Goal: Find specific page/section: Find specific page/section

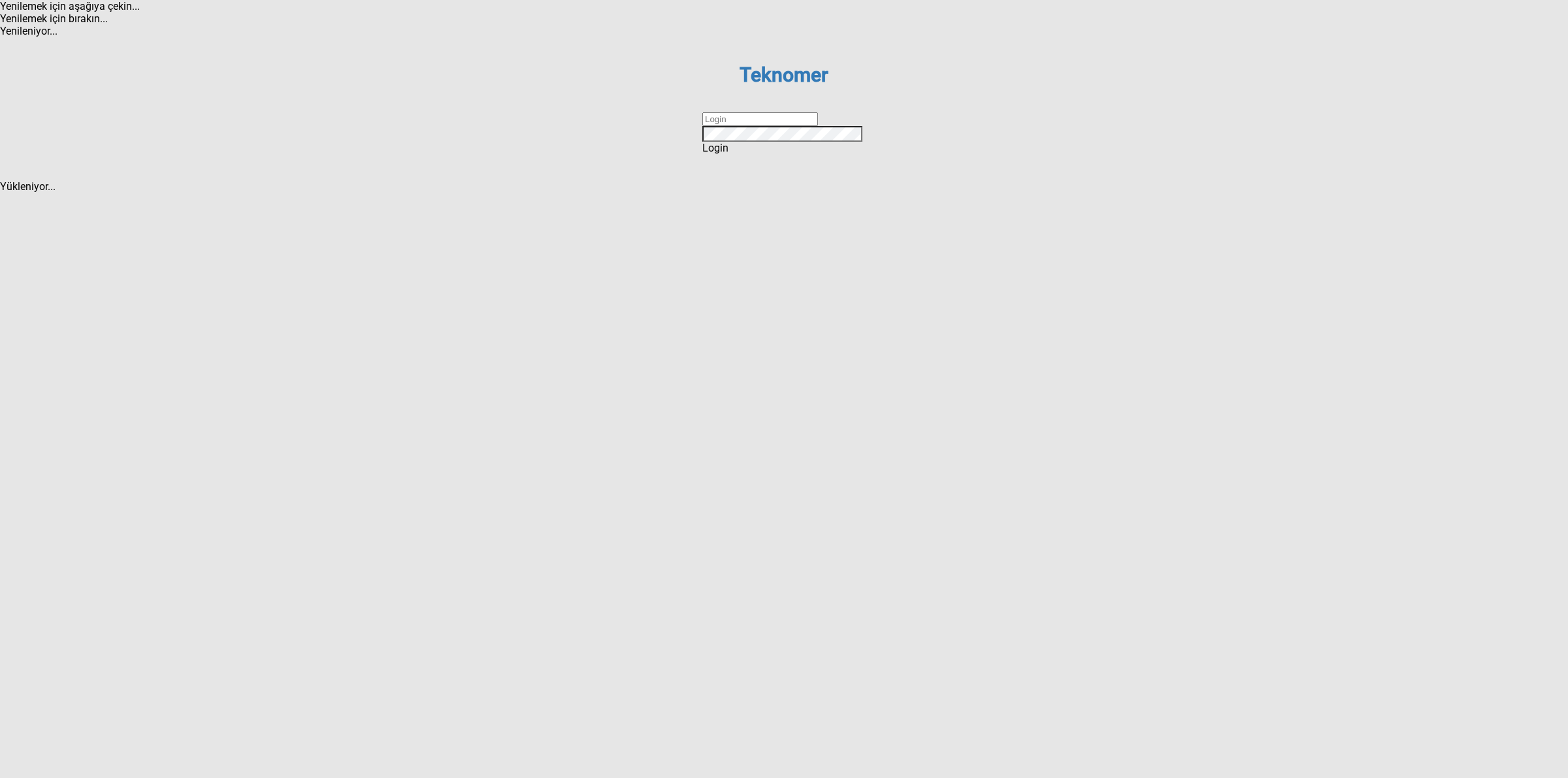
drag, startPoint x: 766, startPoint y: 390, endPoint x: 775, endPoint y: 400, distance: 13.5
click at [766, 126] on input "text" at bounding box center [760, 119] width 115 height 14
type input "DİZEM"
click at [759, 154] on div "Login" at bounding box center [784, 148] width 163 height 12
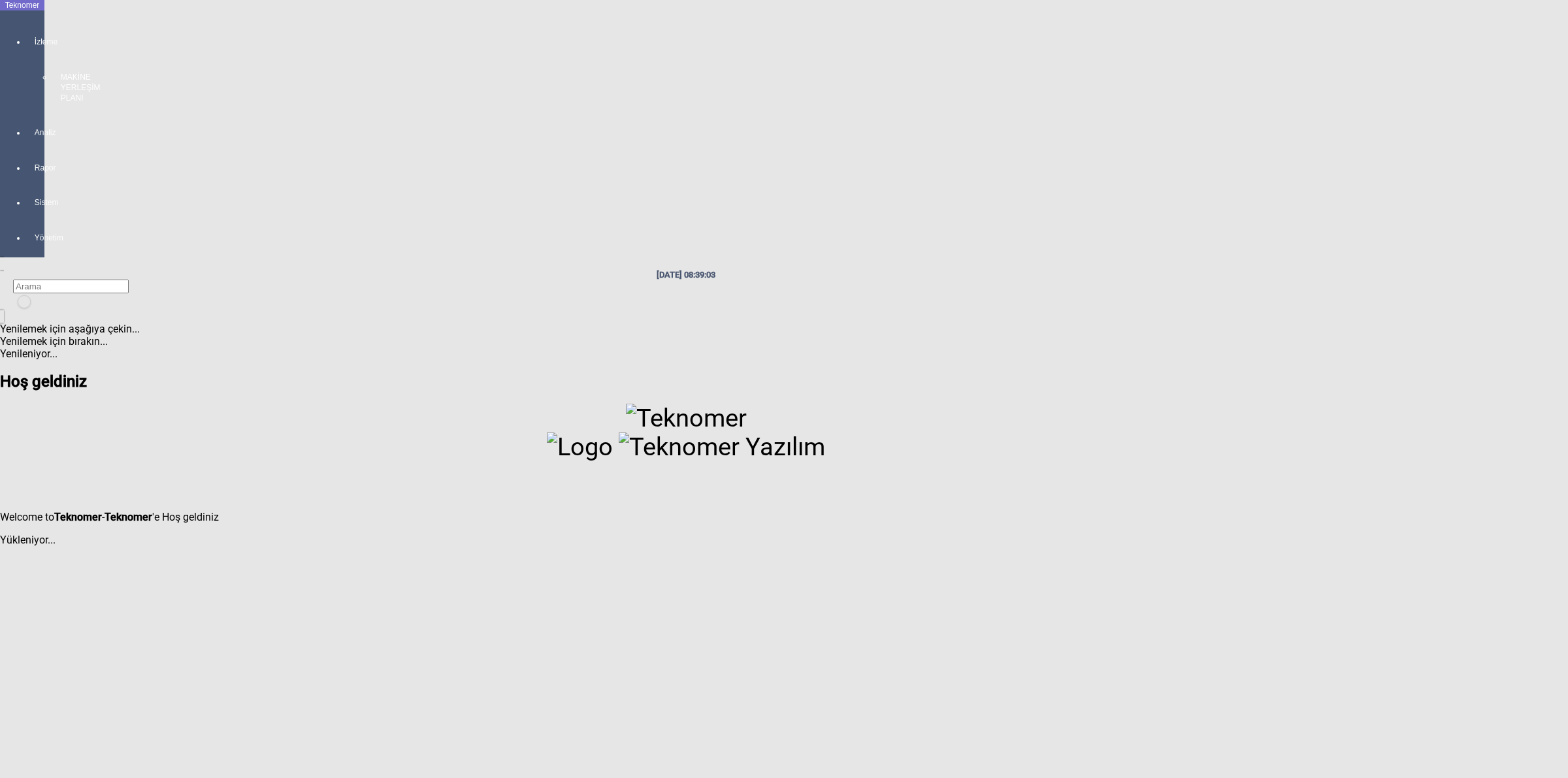
click at [27, 38] on div "İzleme MAKİNE YERLEŞİM PLANI" at bounding box center [36, 63] width 18 height 90
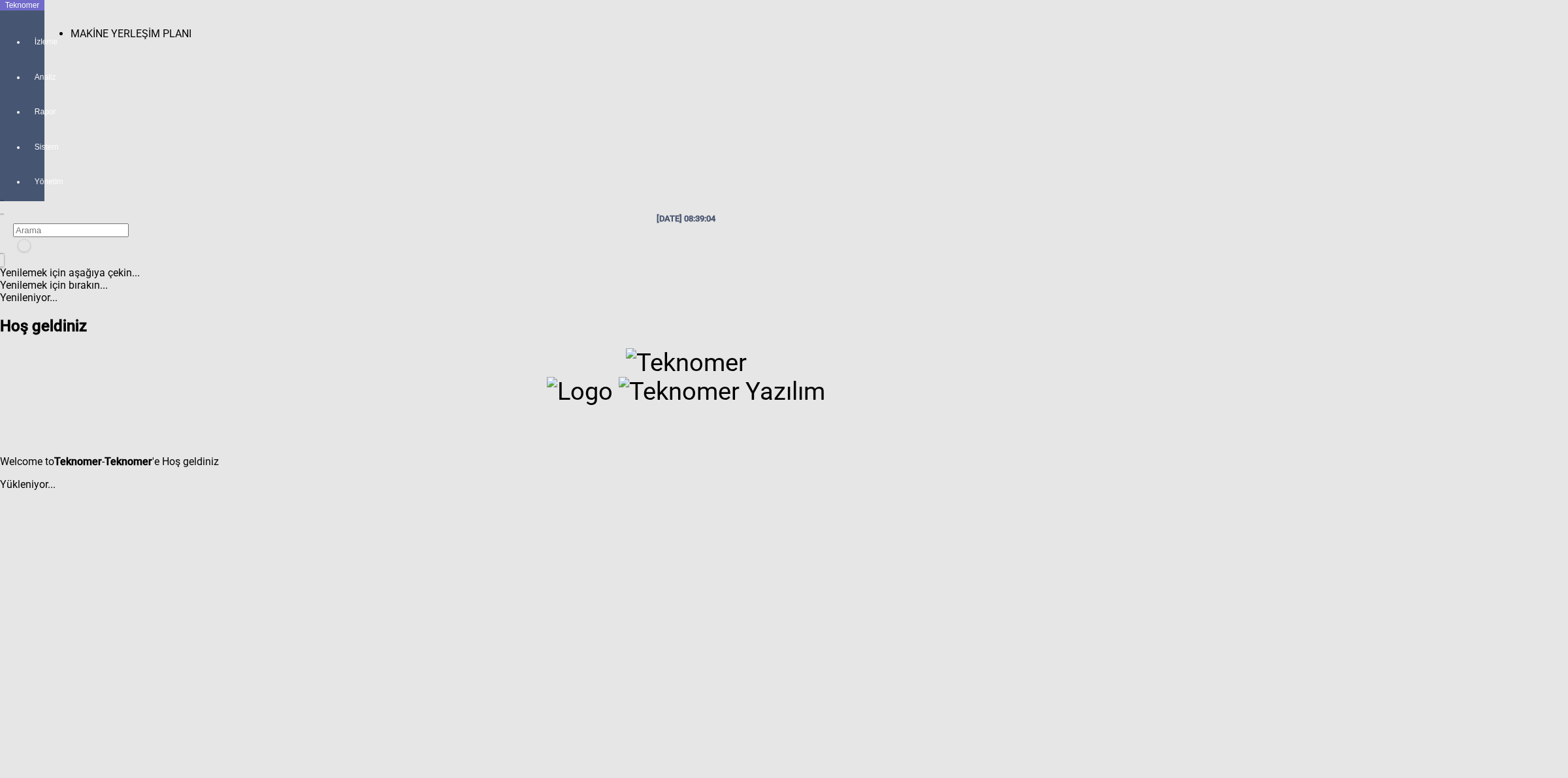
click at [87, 27] on span "MAKİNE YERLEŞİM PLANI" at bounding box center [131, 33] width 121 height 12
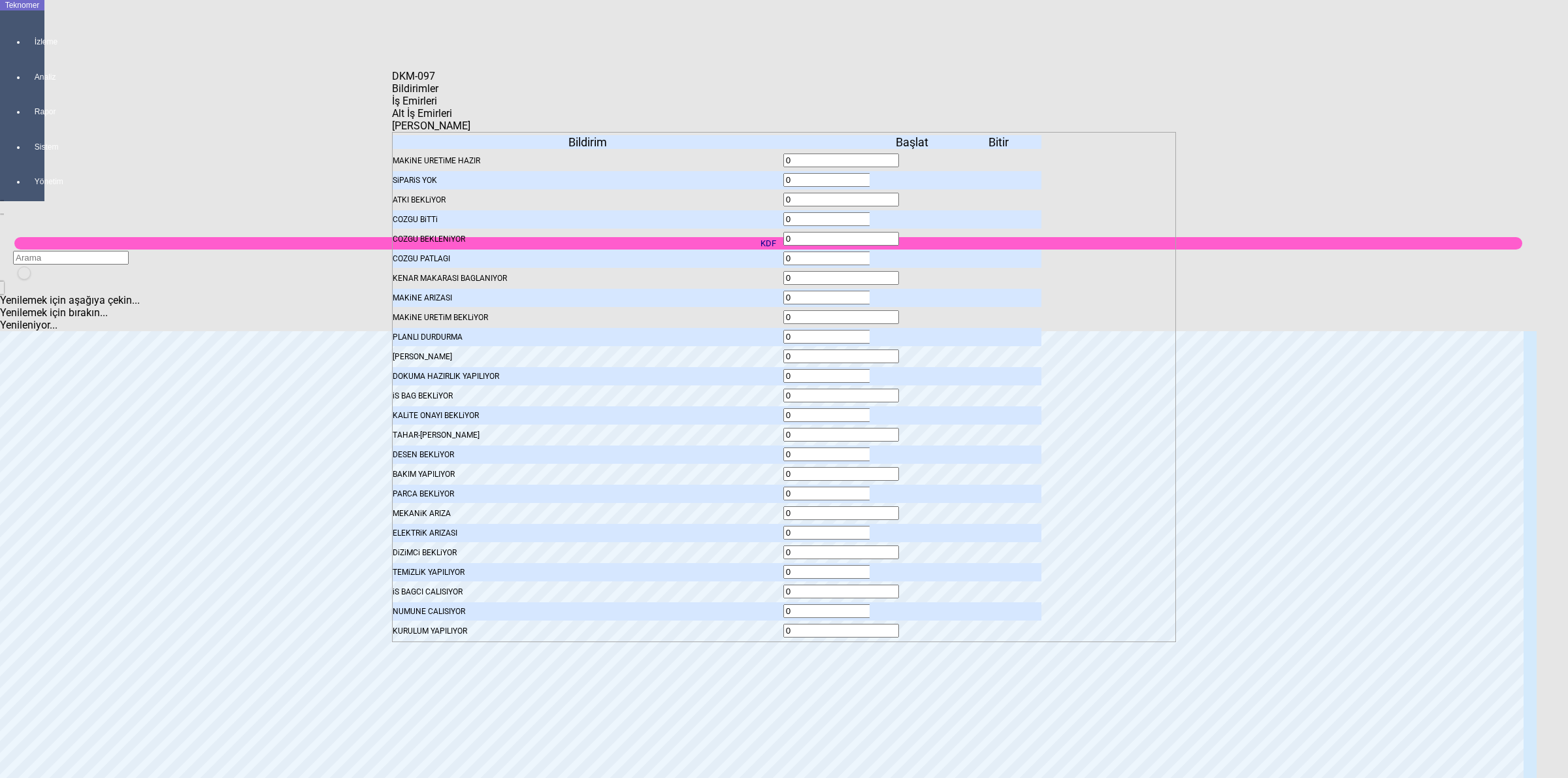
click at [437, 107] on span "İş Emirleri" at bounding box center [415, 100] width 45 height 12
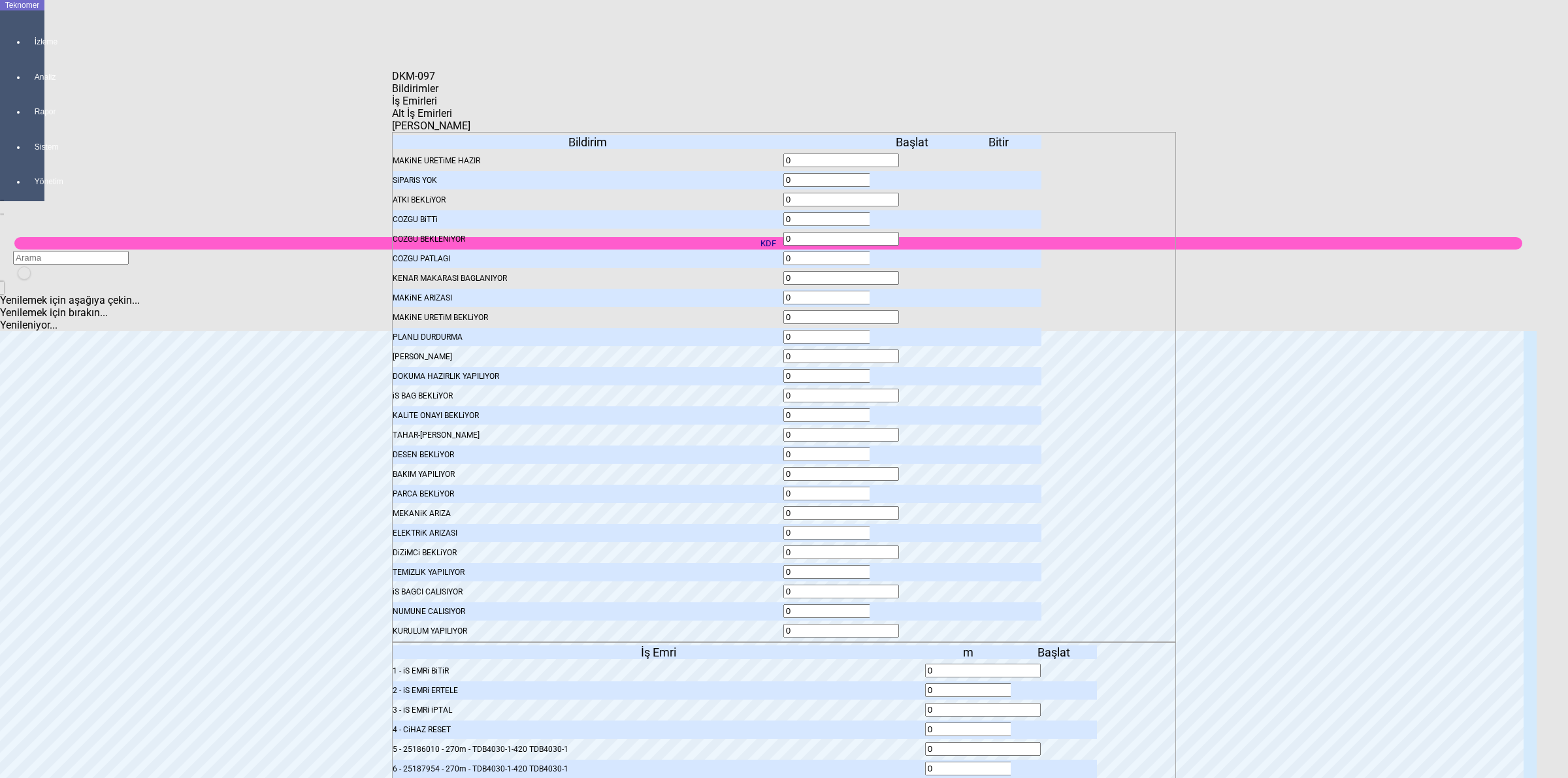
click at [1055, 745] on icon at bounding box center [1055, 749] width 0 height 9
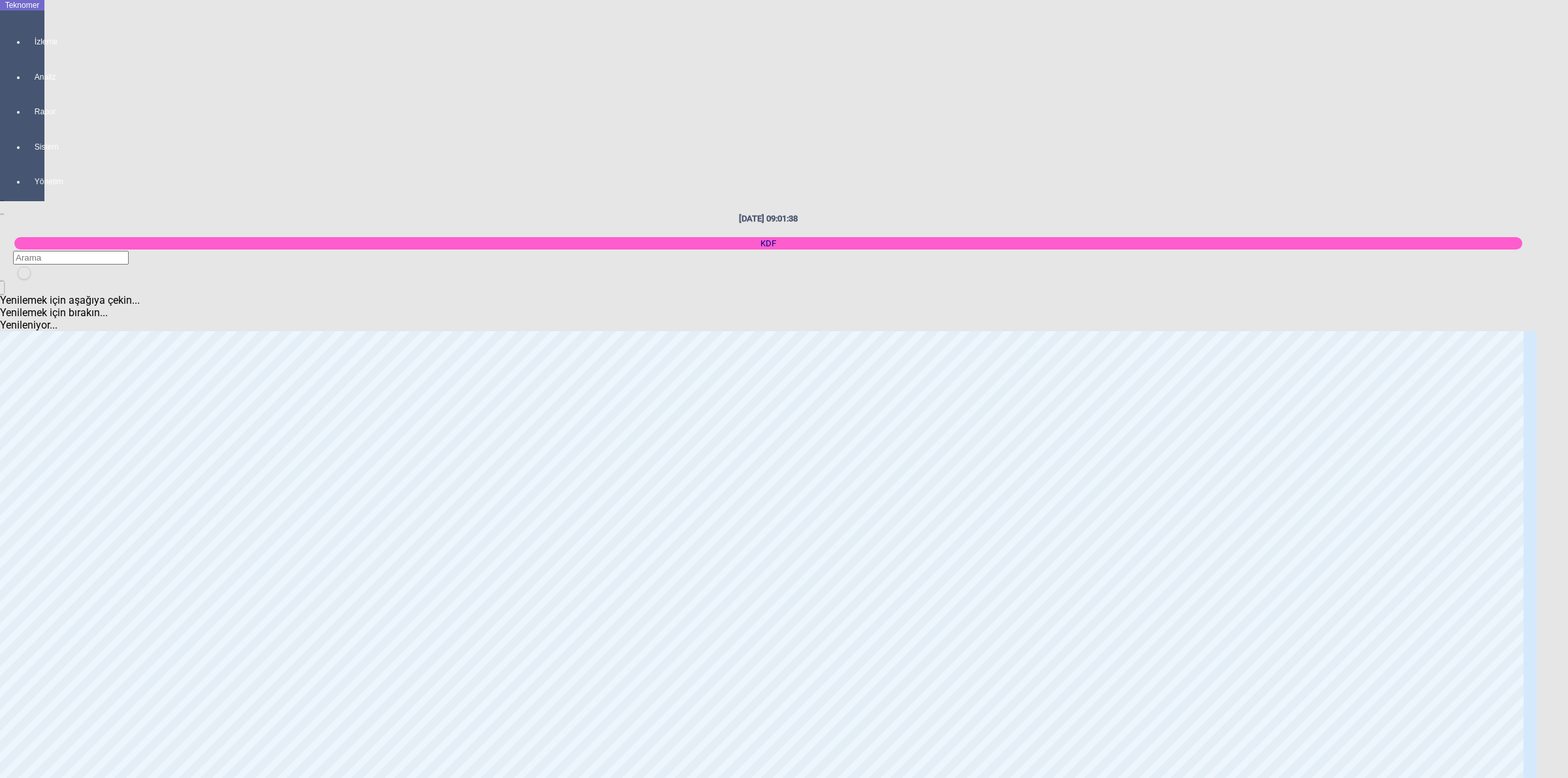
scroll to position [163, 0]
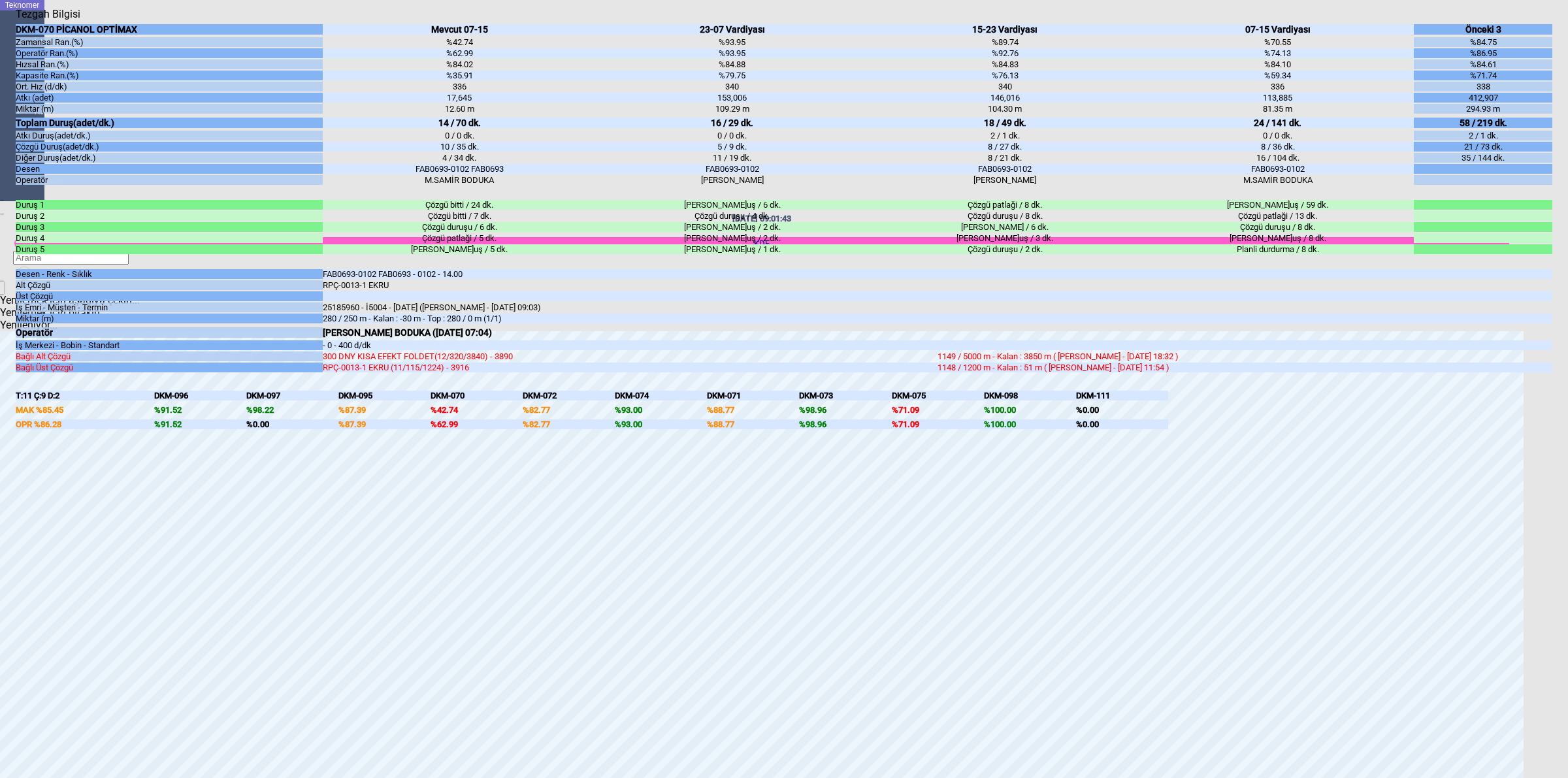
click at [1494, 522] on div "DKM-070 PİCANOL OPTİMAX Zamansal Ran.(%) Operatör Ran.(%) Hızsal Ran.(%) Kapasi…" at bounding box center [784, 383] width 1537 height 727
click at [16, 20] on icon "Kapat" at bounding box center [16, 20] width 0 height 0
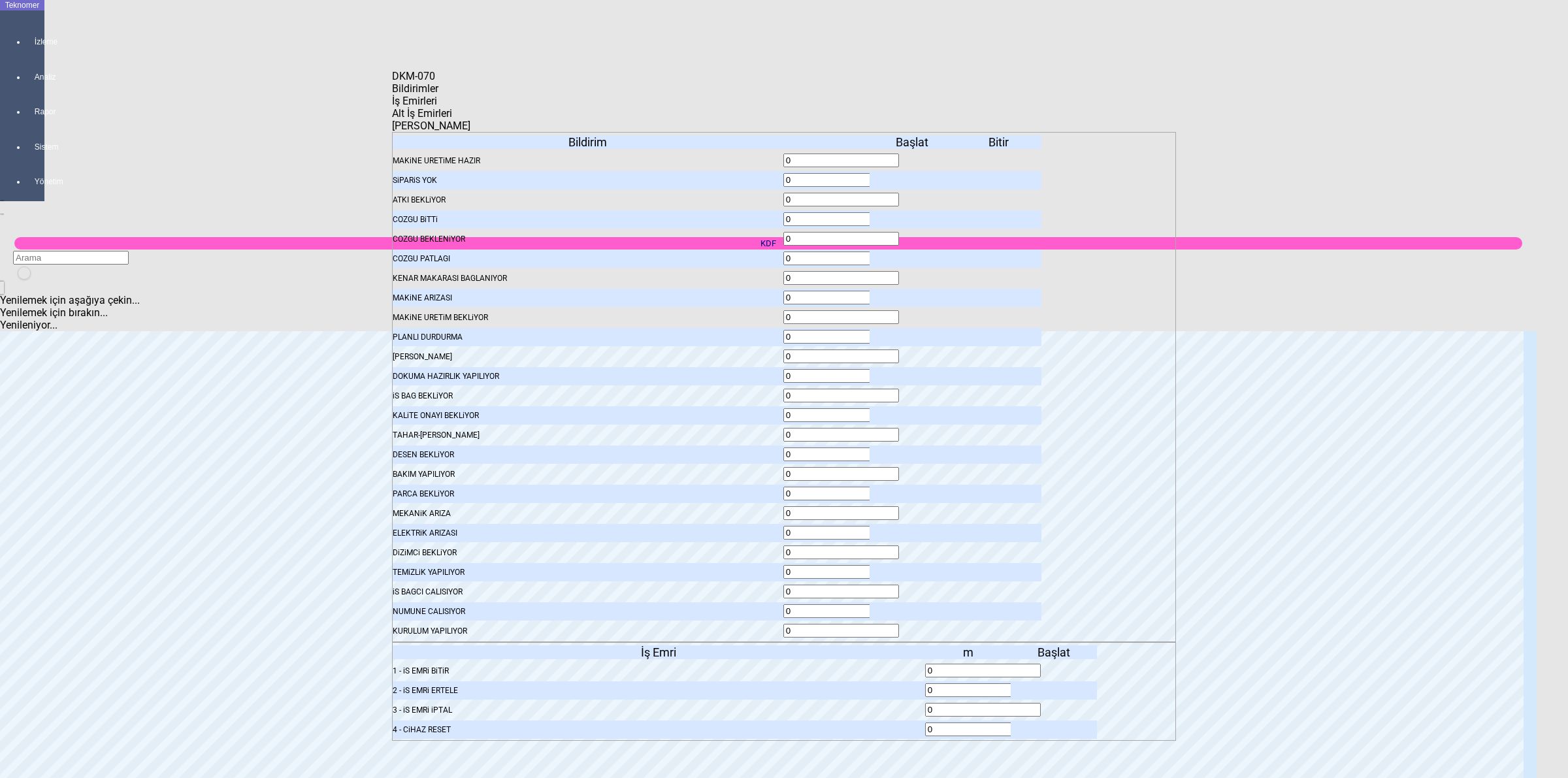
click at [1055, 666] on icon at bounding box center [1055, 670] width 0 height 9
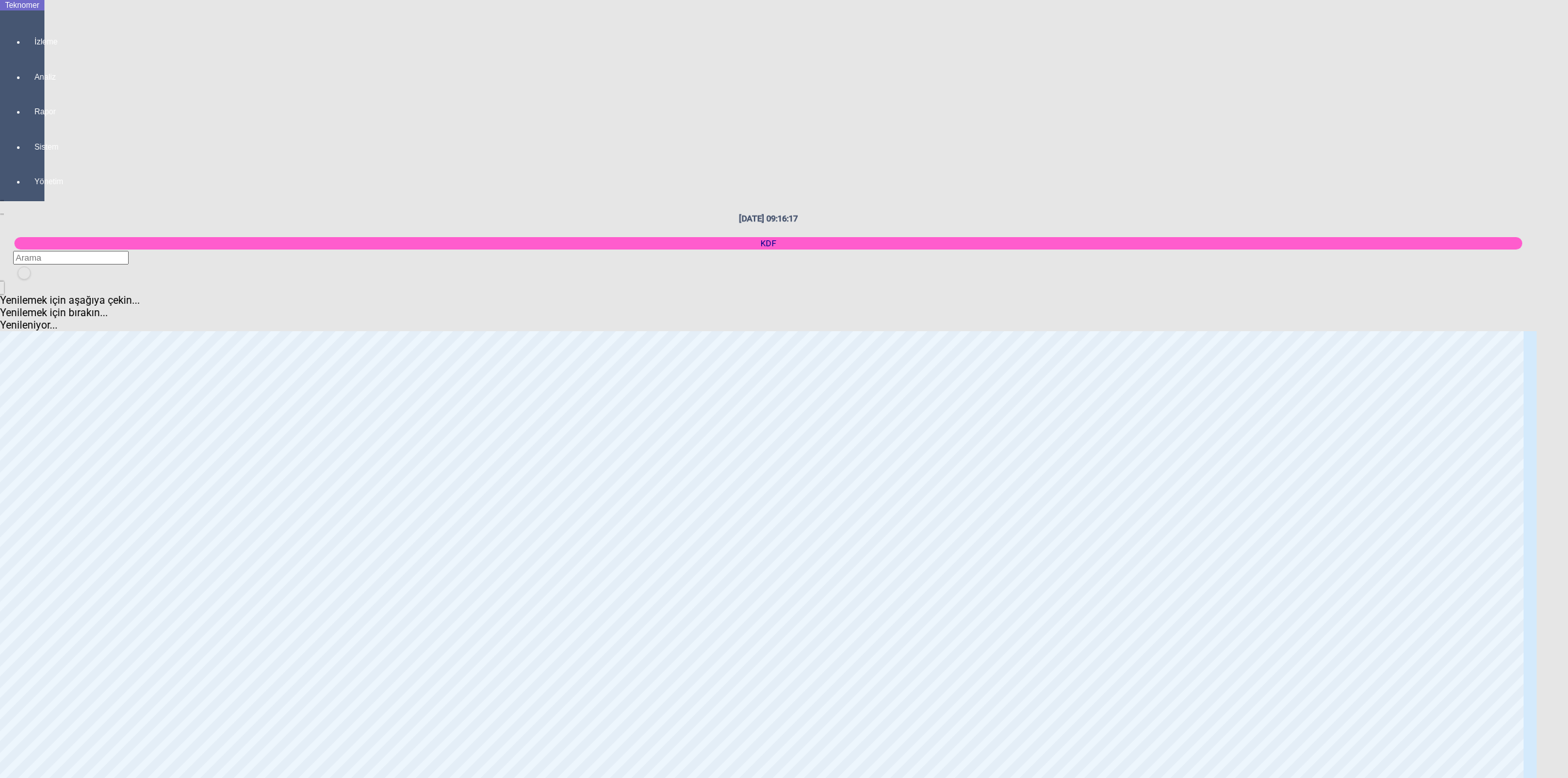
scroll to position [386, 0]
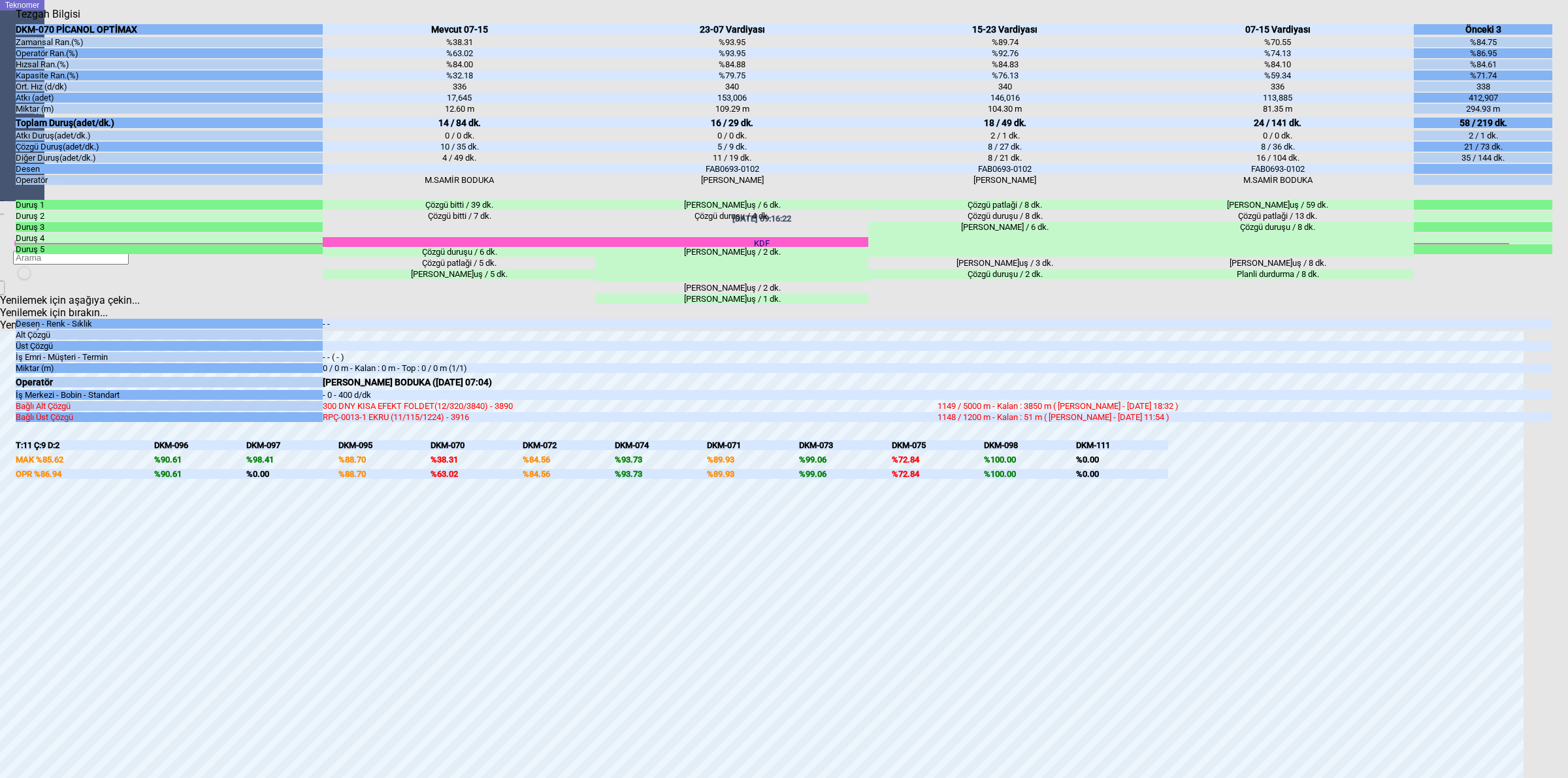
click at [1567, 348] on body "Teknomer İzleme Analiz Rapor Sistem Yönetim [DATE] 09:16:22 KDF Yenilemek için …" at bounding box center [784, 389] width 1568 height 778
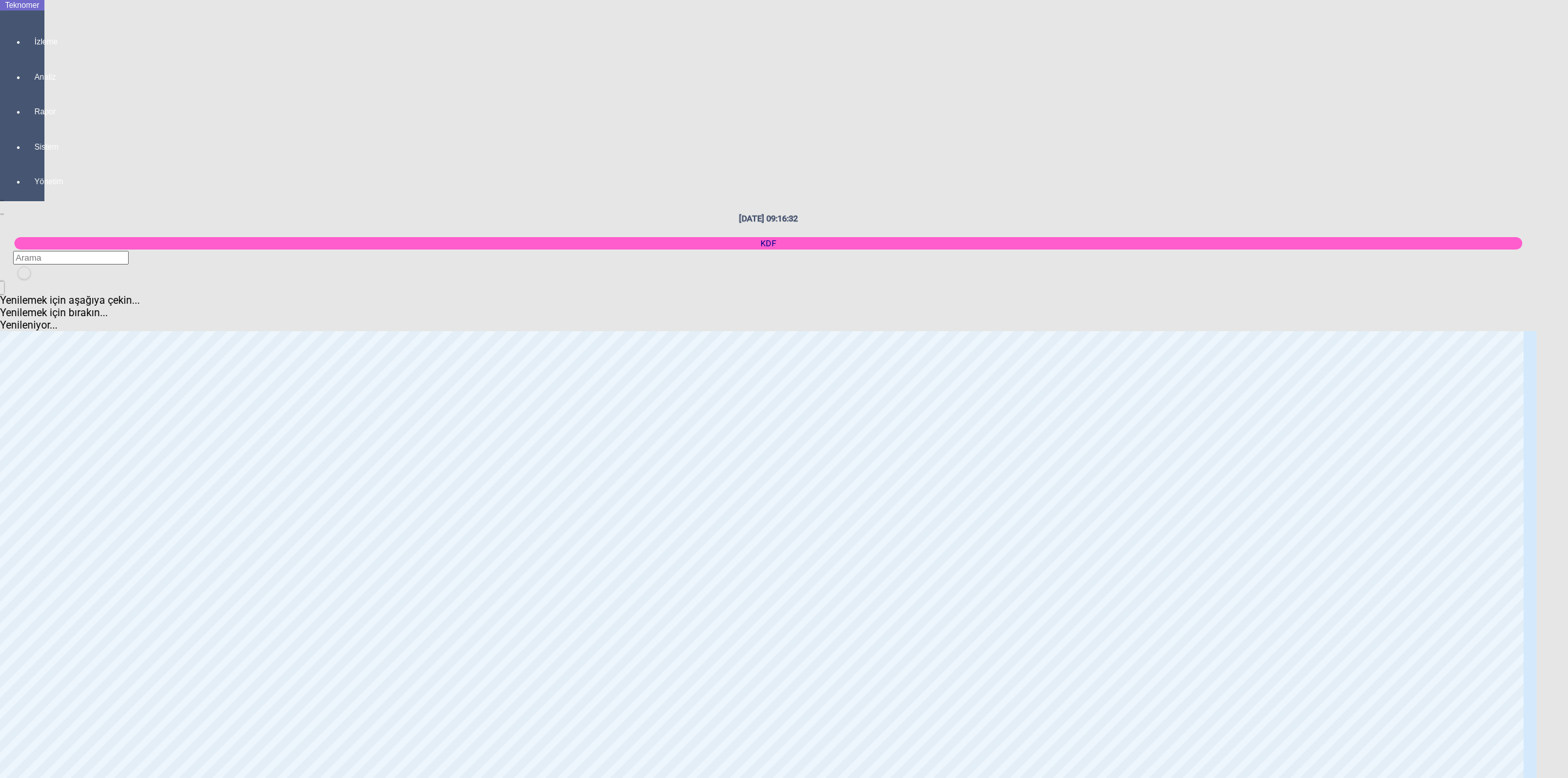
scroll to position [1529, 0]
click at [1567, 404] on body "Teknomer İzleme Analiz Rapor Sistem Yönetim [DATE] 09:16:37 KDF Yenilemek için …" at bounding box center [784, 389] width 1568 height 778
